Goal: Information Seeking & Learning: Learn about a topic

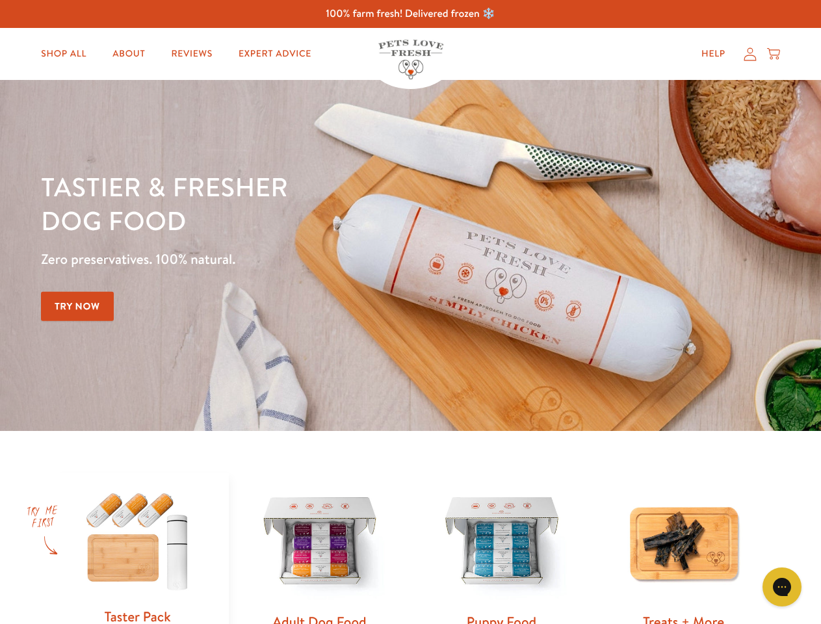
click at [410, 312] on div "Tastier & fresher dog food Zero preservatives. 100% natural. Try Now" at bounding box center [287, 256] width 493 height 172
click at [782, 587] on icon "Gorgias live chat" at bounding box center [782, 587] width 12 height 12
